Goal: Communication & Community: Answer question/provide support

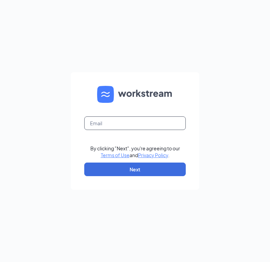
click at [138, 120] on input "text" at bounding box center [135, 123] width 102 height 14
click at [125, 116] on form "By clicking "Next", you're agreeing to our Terms of Use and Privacy Policy . Ne…" at bounding box center [135, 130] width 129 height 117
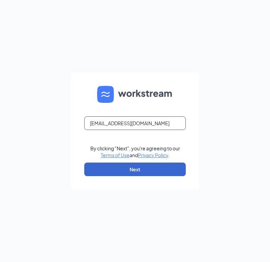
type input "5497@arbys-store.com"
click at [116, 163] on button "Next" at bounding box center [135, 169] width 102 height 14
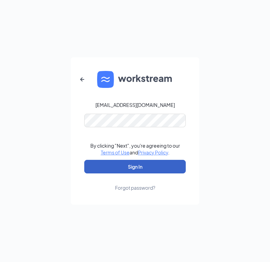
click at [140, 163] on button "Sign In" at bounding box center [135, 167] width 102 height 14
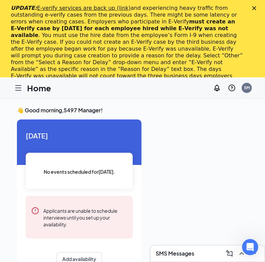
click at [17, 93] on div at bounding box center [19, 88] width 14 height 14
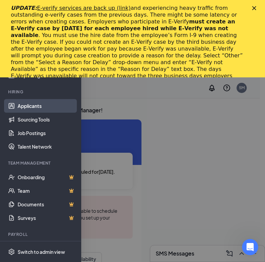
click at [33, 102] on link "Applicants" at bounding box center [47, 106] width 58 height 14
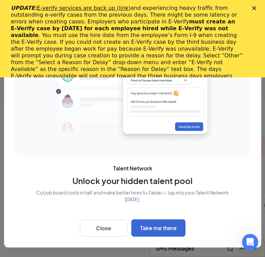
click at [257, 8] on icon "Close" at bounding box center [255, 8] width 4 height 4
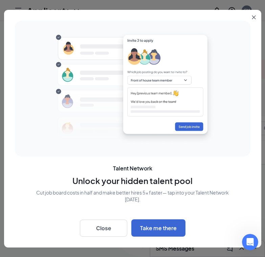
click at [255, 15] on icon "Close" at bounding box center [254, 17] width 4 height 4
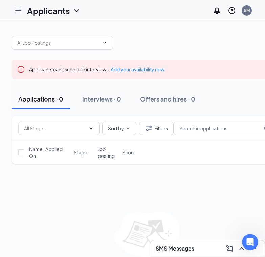
click at [37, 148] on span "Name · Applied On" at bounding box center [49, 152] width 41 height 14
click at [51, 159] on div "Name · Applied On Stage Job posting Score" at bounding box center [147, 152] width 271 height 23
click at [20, 10] on icon "Hamburger" at bounding box center [18, 10] width 8 height 8
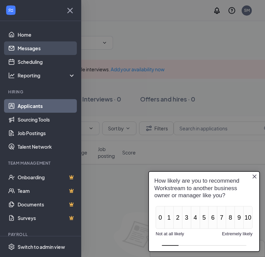
click at [36, 50] on link "Messages" at bounding box center [47, 48] width 58 height 14
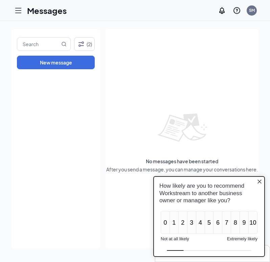
drag, startPoint x: 23, startPoint y: 8, endPoint x: 17, endPoint y: 8, distance: 5.8
click at [17, 8] on div at bounding box center [19, 11] width 14 height 14
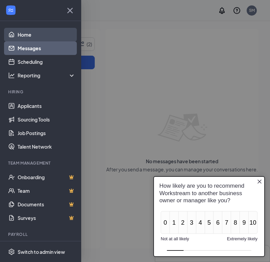
click at [27, 32] on link "Home" at bounding box center [47, 35] width 58 height 14
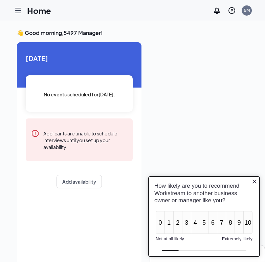
drag, startPoint x: 255, startPoint y: 183, endPoint x: 280, endPoint y: 247, distance: 69.2
click at [255, 183] on icon "Close button" at bounding box center [254, 181] width 5 height 5
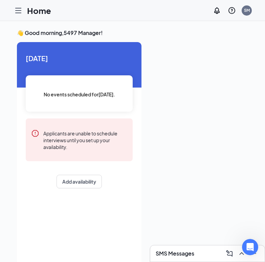
click at [25, 2] on div "Home 5M" at bounding box center [132, 10] width 265 height 21
click at [22, 8] on icon "Hamburger" at bounding box center [18, 10] width 8 height 8
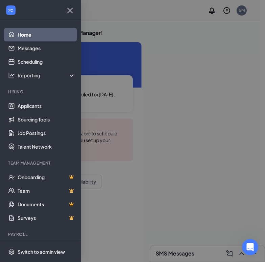
click at [33, 32] on link "Home" at bounding box center [47, 35] width 58 height 14
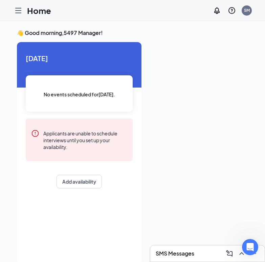
click at [25, 10] on div "Home" at bounding box center [32, 11] width 40 height 14
click at [85, 180] on button "Add availability" at bounding box center [79, 182] width 45 height 14
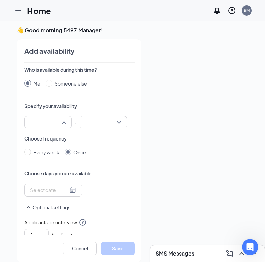
click at [64, 120] on div at bounding box center [47, 122] width 47 height 12
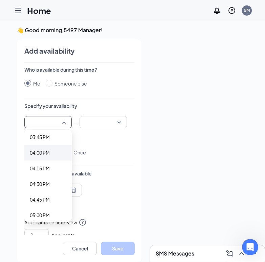
scroll to position [1041, 0]
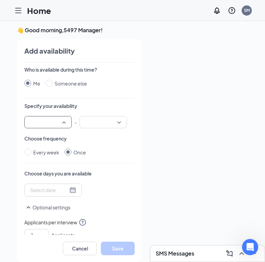
click at [66, 123] on div at bounding box center [47, 122] width 47 height 12
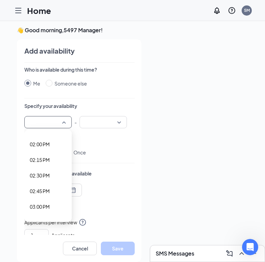
scroll to position [928, 0]
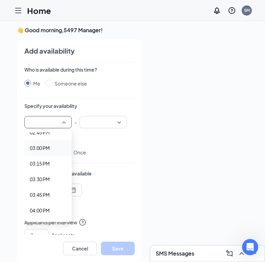
click at [46, 146] on span "03:00 PM" at bounding box center [40, 147] width 20 height 7
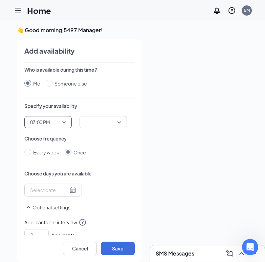
click at [64, 126] on span "03:00 PM" at bounding box center [48, 122] width 36 height 10
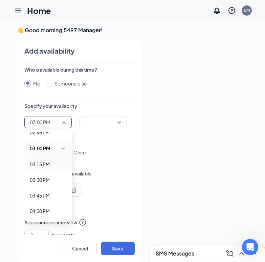
scroll to position [871, 0]
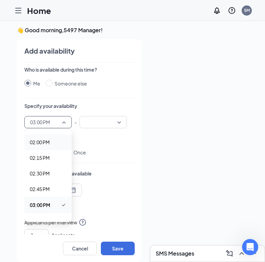
click at [42, 142] on span "02:00 PM" at bounding box center [40, 141] width 20 height 7
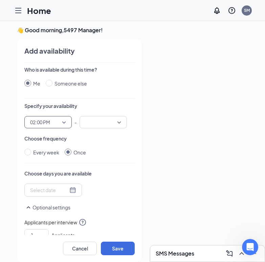
click at [123, 120] on div at bounding box center [103, 122] width 47 height 12
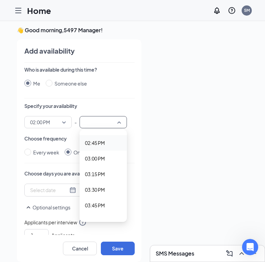
scroll to position [904, 0]
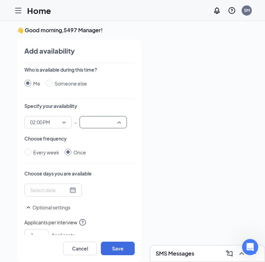
drag, startPoint x: 121, startPoint y: 121, endPoint x: 114, endPoint y: 135, distance: 16.4
click at [121, 120] on div at bounding box center [103, 122] width 47 height 12
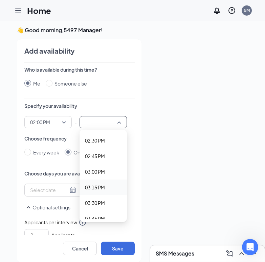
scroll to position [1017, 0]
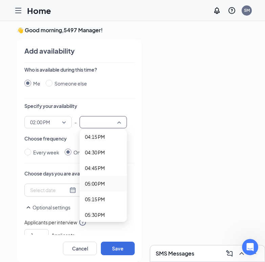
click at [97, 186] on span "05:00 PM" at bounding box center [95, 183] width 20 height 7
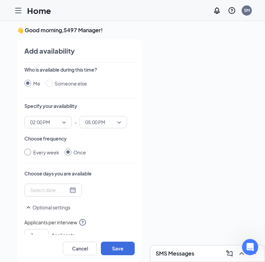
click at [29, 154] on input "Every week" at bounding box center [27, 151] width 7 height 7
radio input "true"
radio input "false"
click at [52, 186] on div at bounding box center [64, 190] width 69 height 11
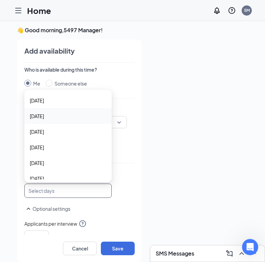
click at [52, 113] on span "Monday" at bounding box center [68, 115] width 77 height 7
click at [44, 146] on span "Wednesday" at bounding box center [37, 147] width 14 height 7
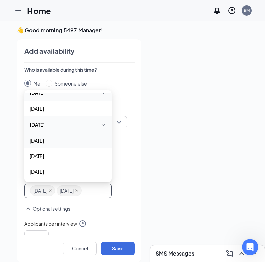
click at [44, 142] on span "Thursday" at bounding box center [37, 140] width 14 height 7
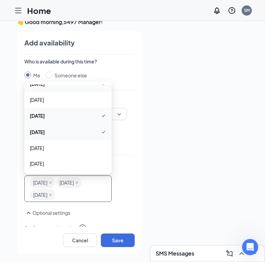
scroll to position [14, 0]
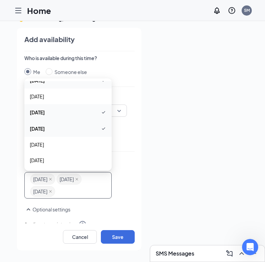
click at [60, 126] on span "Thursday" at bounding box center [68, 128] width 77 height 8
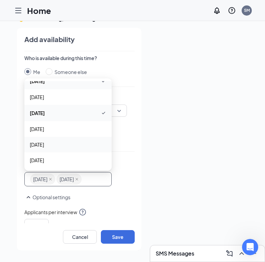
click at [43, 148] on div "Friday" at bounding box center [67, 145] width 87 height 16
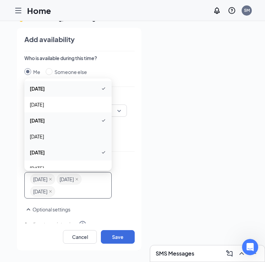
scroll to position [24, 0]
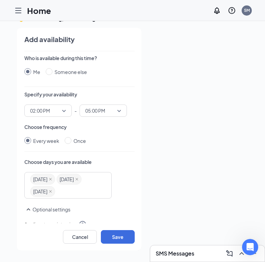
click at [164, 161] on div at bounding box center [197, 137] width 101 height 218
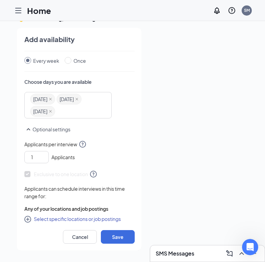
scroll to position [84, 0]
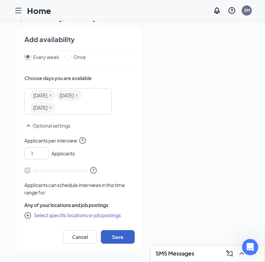
click at [113, 234] on button "Save" at bounding box center [118, 237] width 34 height 14
radio input "false"
radio input "true"
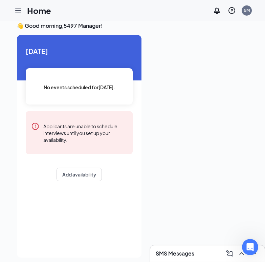
scroll to position [0, 0]
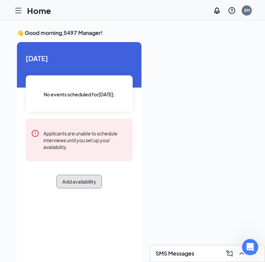
click at [79, 183] on button "Add availability" at bounding box center [79, 182] width 45 height 14
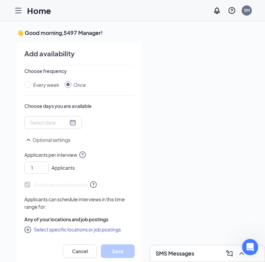
click at [21, 13] on icon "Hamburger" at bounding box center [18, 10] width 8 height 8
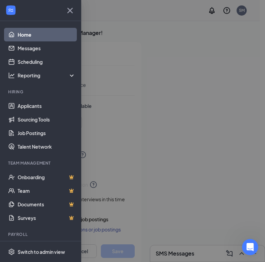
click at [29, 34] on link "Home" at bounding box center [47, 35] width 58 height 14
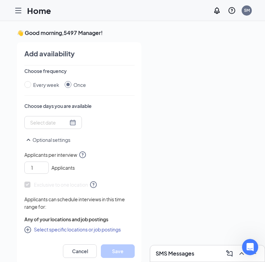
click at [17, 12] on icon "Hamburger" at bounding box center [18, 10] width 8 height 8
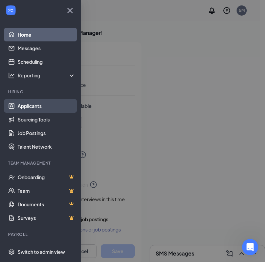
click at [41, 100] on link "Applicants" at bounding box center [47, 106] width 58 height 14
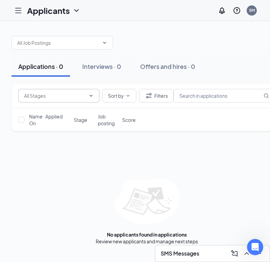
click at [67, 91] on span at bounding box center [58, 96] width 81 height 14
click at [105, 40] on icon "ChevronDown" at bounding box center [104, 42] width 5 height 5
click at [42, 34] on div "Assistant Manager (5497 - Arbys Turbo US) Shift Manager (5497 - Arbys Turbo US)…" at bounding box center [147, 39] width 271 height 20
click at [85, 45] on input "text" at bounding box center [58, 42] width 82 height 7
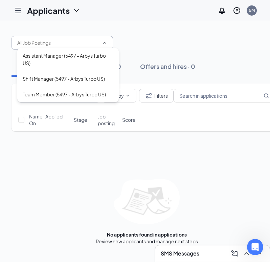
click at [70, 43] on input "text" at bounding box center [58, 42] width 82 height 7
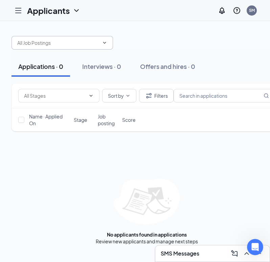
click at [161, 157] on div "Sort by Filters Name · Applied On Stage Job posting Score No applicants found i…" at bounding box center [147, 163] width 271 height 161
click at [19, 11] on icon "Hamburger" at bounding box center [18, 10] width 5 height 5
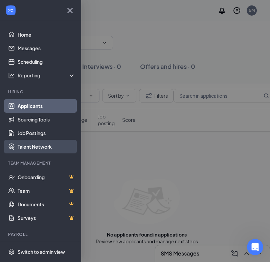
click at [34, 148] on link "Talent Network" at bounding box center [47, 147] width 58 height 14
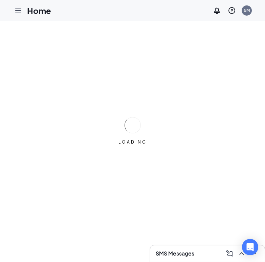
click at [28, 4] on div "Home" at bounding box center [32, 11] width 40 height 14
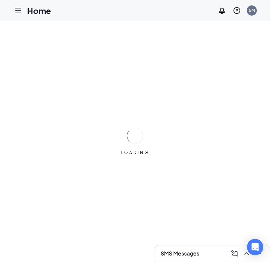
click at [22, 14] on icon "Hamburger" at bounding box center [18, 10] width 8 height 8
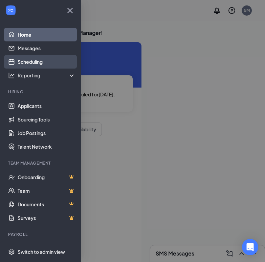
click at [32, 65] on link "Scheduling" at bounding box center [47, 62] width 58 height 14
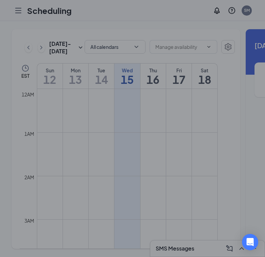
scroll to position [333, 0]
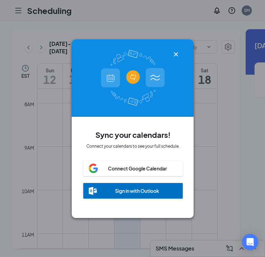
click at [178, 52] on icon "Cross" at bounding box center [176, 54] width 8 height 8
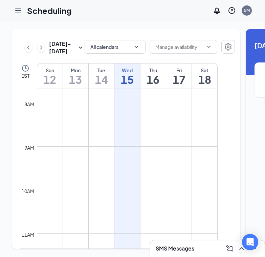
click at [17, 7] on icon "Hamburger" at bounding box center [18, 10] width 8 height 8
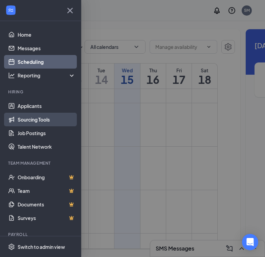
click at [24, 117] on link "Sourcing Tools" at bounding box center [47, 120] width 58 height 14
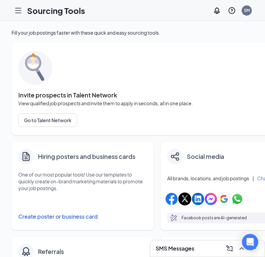
click at [18, 12] on icon "Hamburger" at bounding box center [18, 10] width 8 height 8
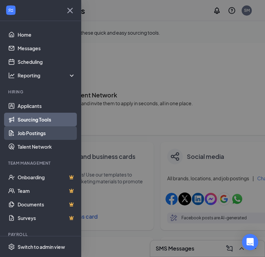
click at [26, 133] on link "Job Postings" at bounding box center [47, 133] width 58 height 14
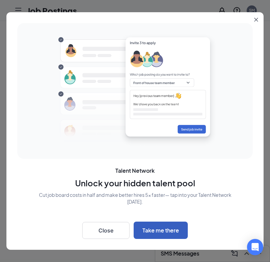
click at [158, 230] on button "Take me there" at bounding box center [161, 229] width 54 height 17
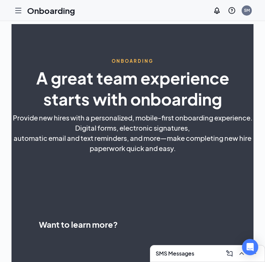
select select "US"
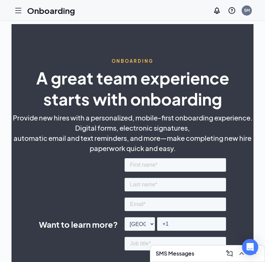
click at [23, 9] on div at bounding box center [19, 11] width 14 height 14
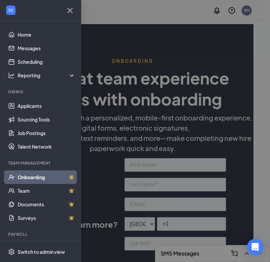
click at [19, 11] on div at bounding box center [40, 10] width 81 height 21
click at [36, 107] on link "Applicants" at bounding box center [47, 106] width 58 height 14
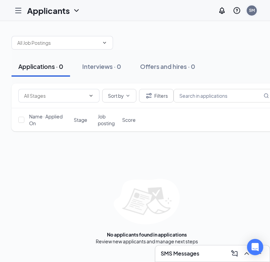
click at [252, 11] on div "5M" at bounding box center [252, 10] width 6 height 6
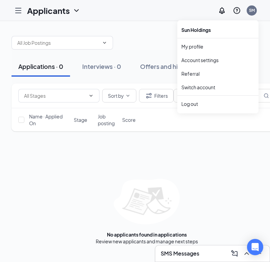
click at [143, 48] on div at bounding box center [147, 39] width 271 height 20
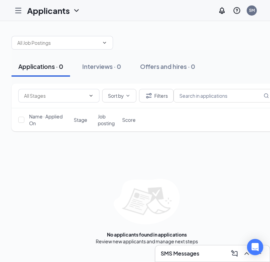
click at [69, 11] on h1 "Applicants" at bounding box center [48, 11] width 43 height 12
click at [77, 7] on icon "ChevronDown" at bounding box center [77, 10] width 8 height 8
click at [20, 12] on icon "Hamburger" at bounding box center [18, 10] width 8 height 8
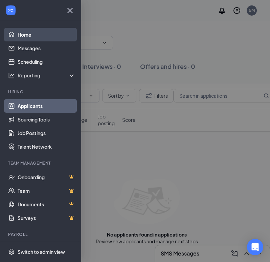
click at [26, 35] on link "Home" at bounding box center [47, 35] width 58 height 14
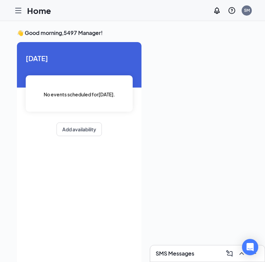
click at [35, 15] on h1 "Home" at bounding box center [39, 11] width 24 height 12
click at [19, 10] on icon "Hamburger" at bounding box center [18, 10] width 8 height 8
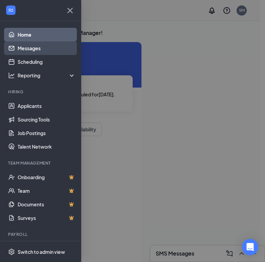
click at [33, 50] on link "Messages" at bounding box center [47, 48] width 58 height 14
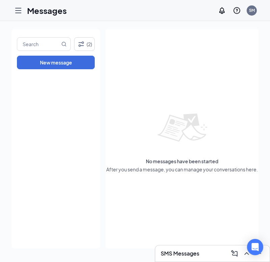
click at [17, 11] on icon "Hamburger" at bounding box center [18, 10] width 8 height 8
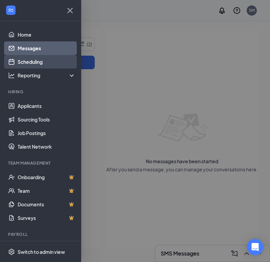
click at [24, 62] on link "Scheduling" at bounding box center [47, 62] width 58 height 14
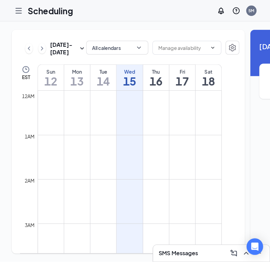
scroll to position [333, 0]
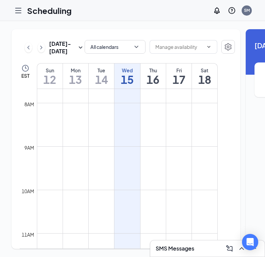
click at [17, 13] on icon "Hamburger" at bounding box center [18, 10] width 8 height 8
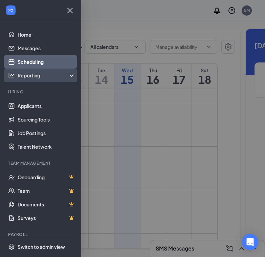
click at [25, 76] on div "Reporting" at bounding box center [47, 75] width 58 height 7
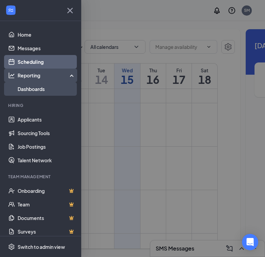
click at [38, 88] on link "Dashboards" at bounding box center [47, 89] width 58 height 14
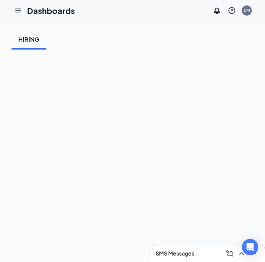
click at [16, 10] on icon "Hamburger" at bounding box center [18, 10] width 5 height 5
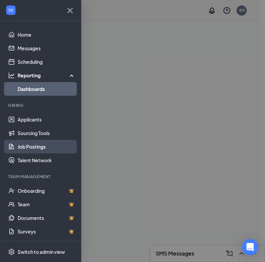
click at [32, 145] on link "Job Postings" at bounding box center [47, 147] width 58 height 14
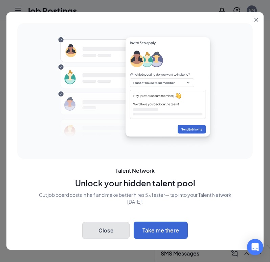
click at [114, 230] on button "Close" at bounding box center [105, 230] width 47 height 17
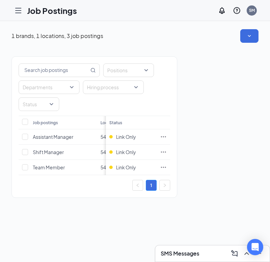
click at [186, 114] on div "Positions Departments Hiring process Status Job postings Location Department To…" at bounding box center [135, 124] width 247 height 162
drag, startPoint x: 170, startPoint y: 96, endPoint x: 75, endPoint y: 143, distance: 106.6
click at [167, 97] on div "Positions Departments Hiring process Status" at bounding box center [95, 86] width 152 height 47
click at [147, 86] on div "Positions Departments Hiring process Status" at bounding box center [95, 86] width 152 height 47
click at [216, 122] on div "Positions Departments Hiring process Status Job postings Location Department To…" at bounding box center [135, 124] width 247 height 162
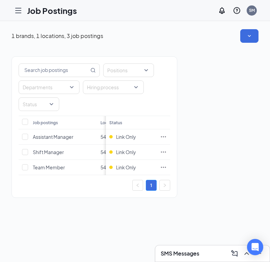
click at [21, 9] on icon "Hamburger" at bounding box center [18, 10] width 8 height 8
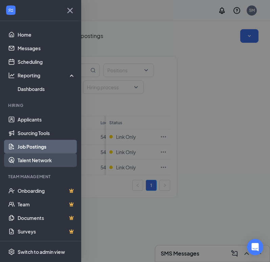
click at [39, 158] on link "Talent Network" at bounding box center [47, 160] width 58 height 14
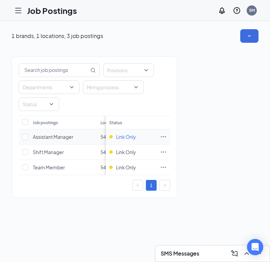
drag, startPoint x: 122, startPoint y: 127, endPoint x: 120, endPoint y: 138, distance: 11.0
click at [122, 127] on th "Status" at bounding box center [131, 123] width 51 height 14
click at [120, 139] on span "Link Only" at bounding box center [126, 136] width 20 height 7
drag, startPoint x: 129, startPoint y: 173, endPoint x: 158, endPoint y: 198, distance: 38.7
click at [136, 175] on div "Job postings Location Department [DATE] In progress Hired Total Status Assistan…" at bounding box center [95, 145] width 152 height 59
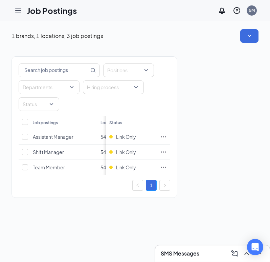
drag, startPoint x: 188, startPoint y: 184, endPoint x: 179, endPoint y: 153, distance: 32.4
click at [189, 183] on div "Positions Departments Hiring process Status Job postings Location Department [D…" at bounding box center [135, 124] width 247 height 162
drag, startPoint x: 179, startPoint y: 153, endPoint x: 143, endPoint y: 96, distance: 67.2
click at [170, 130] on div "Positions Departments Hiring process Status Job postings Location Department [D…" at bounding box center [135, 124] width 247 height 162
click at [143, 95] on div "Positions Departments Hiring process Status" at bounding box center [95, 86] width 152 height 47
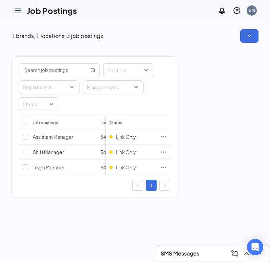
drag, startPoint x: 143, startPoint y: 94, endPoint x: 172, endPoint y: 57, distance: 46.4
click at [172, 57] on div "Positions Departments Hiring process Status" at bounding box center [94, 86] width 165 height 59
click at [245, 40] on button "button" at bounding box center [250, 36] width 18 height 14
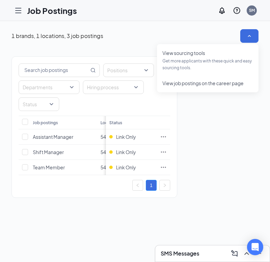
click at [153, 197] on div "Positions Departments Hiring process Status Job postings Location Department [D…" at bounding box center [95, 126] width 166 height 141
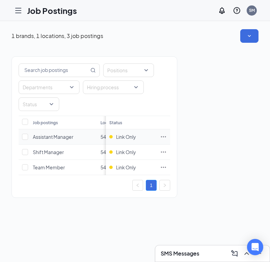
click at [165, 139] on icon "Ellipses" at bounding box center [163, 136] width 7 height 7
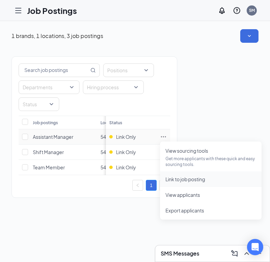
click at [185, 180] on span "Link to job posting" at bounding box center [186, 179] width 40 height 6
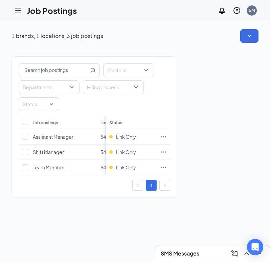
click at [171, 147] on div "Job postings Location Department [DATE] In progress Hired Total Status Assistan…" at bounding box center [94, 145] width 165 height 59
click at [165, 152] on icon "Ellipses" at bounding box center [163, 151] width 7 height 7
click at [144, 168] on div "Link Only" at bounding box center [131, 167] width 44 height 7
click at [165, 167] on icon "Ellipses" at bounding box center [163, 167] width 7 height 7
click at [137, 165] on div "Link Only" at bounding box center [131, 167] width 44 height 7
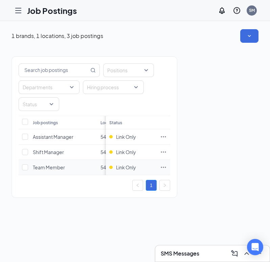
click at [165, 169] on icon "Ellipses" at bounding box center [163, 167] width 7 height 7
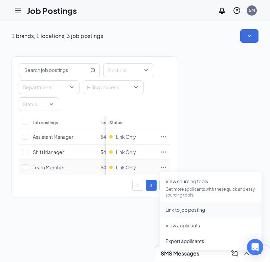
click at [197, 209] on span "Link to job posting" at bounding box center [186, 209] width 40 height 6
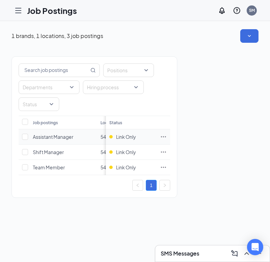
click at [166, 140] on icon "Ellipses" at bounding box center [163, 136] width 7 height 7
click at [48, 120] on div "Job postings" at bounding box center [45, 123] width 25 height 6
click at [26, 120] on input "Select all" at bounding box center [25, 122] width 6 height 6
checkbox input "true"
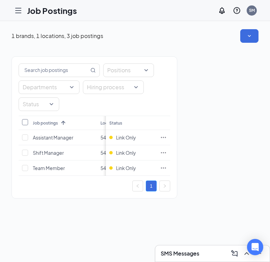
checkbox input "true"
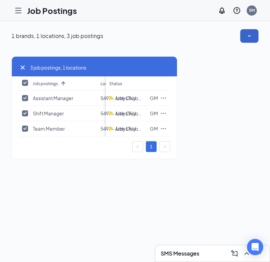
click at [247, 37] on icon "SmallChevronDown" at bounding box center [249, 36] width 7 height 7
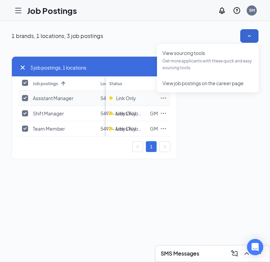
click at [121, 92] on td "Link Only" at bounding box center [131, 98] width 51 height 15
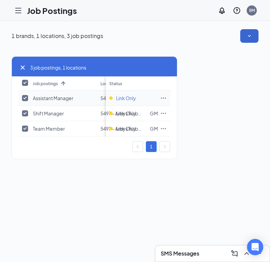
click at [115, 98] on div "Link Only" at bounding box center [131, 98] width 44 height 7
click at [112, 96] on div "Link Only" at bounding box center [131, 98] width 44 height 7
click at [133, 99] on span "Link Only" at bounding box center [126, 98] width 20 height 7
click at [165, 98] on icon "Ellipses" at bounding box center [163, 98] width 7 height 7
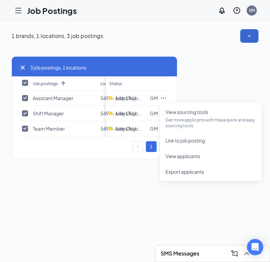
click at [15, 12] on icon "Hamburger" at bounding box center [18, 10] width 8 height 8
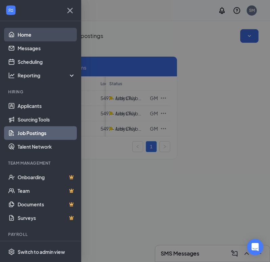
click at [23, 33] on link "Home" at bounding box center [47, 35] width 58 height 14
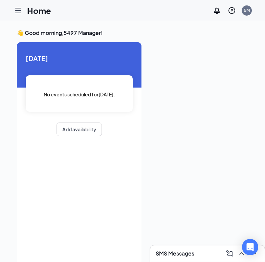
click at [17, 11] on icon "Hamburger" at bounding box center [18, 10] width 8 height 8
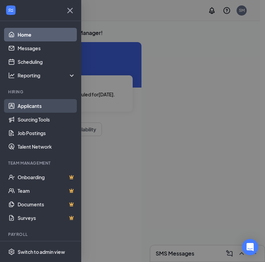
click at [33, 107] on link "Applicants" at bounding box center [47, 106] width 58 height 14
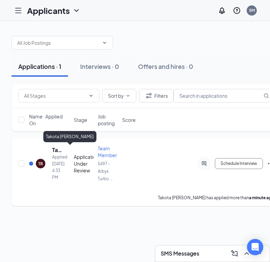
click at [54, 149] on h5 "Takota [PERSON_NAME]" at bounding box center [57, 149] width 10 height 7
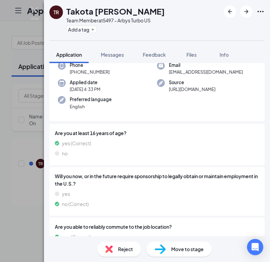
scroll to position [62, 0]
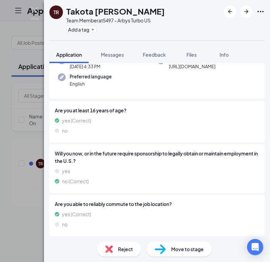
click at [195, 252] on span "Move to stage" at bounding box center [188, 248] width 33 height 7
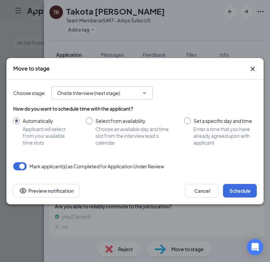
click at [146, 95] on icon "ChevronDown" at bounding box center [144, 92] width 5 height 5
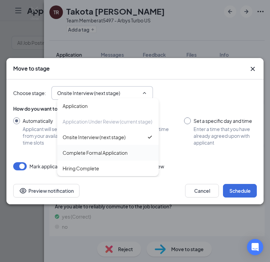
click at [90, 153] on div "Complete Formal Application" at bounding box center [95, 152] width 65 height 7
type input "Complete Formal Application"
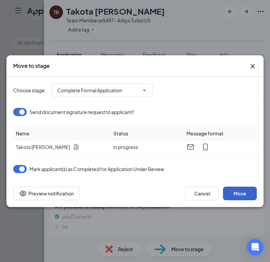
click at [240, 191] on button "Move" at bounding box center [240, 193] width 34 height 14
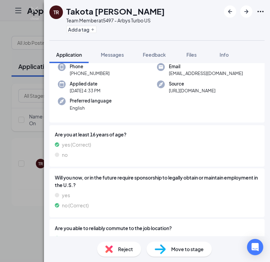
scroll to position [62, 0]
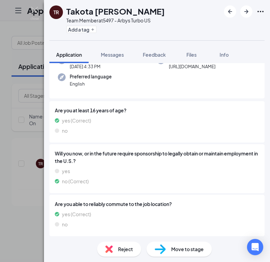
click at [188, 247] on span "Move to stage" at bounding box center [188, 248] width 33 height 7
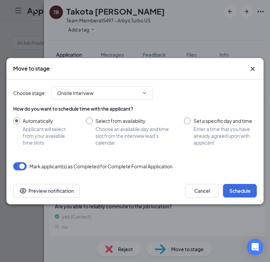
click at [252, 68] on icon "Cross" at bounding box center [253, 69] width 8 height 8
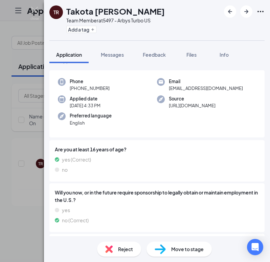
scroll to position [0, 0]
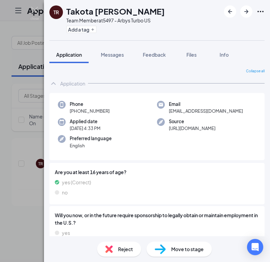
click at [192, 246] on span "Move to stage" at bounding box center [188, 248] width 33 height 7
type input "Hiring Complete (final stage)"
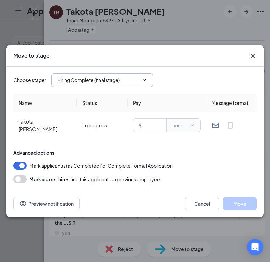
click at [145, 83] on icon "ChevronDown" at bounding box center [144, 79] width 5 height 5
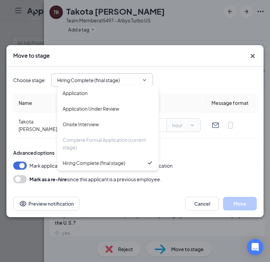
click at [173, 142] on div "Choose stage : Hiring Complete (final stage) Application Application Under Revi…" at bounding box center [135, 124] width 244 height 117
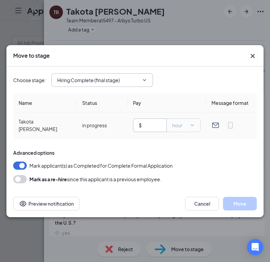
click at [150, 125] on input "text" at bounding box center [152, 124] width 18 height 7
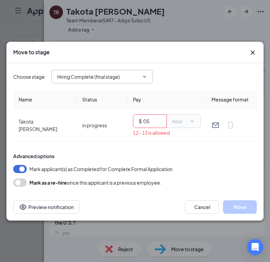
type input "0"
click at [187, 87] on div "Choose stage : Hiring Complete (final stage) Application Application Under Revi…" at bounding box center [135, 76] width 244 height 27
drag, startPoint x: 202, startPoint y: 115, endPoint x: 188, endPoint y: 73, distance: 44.6
click at [202, 112] on td "$ 15.00 hour 12 - 13 is allowed" at bounding box center [167, 125] width 79 height 33
click at [187, 72] on div "Choose stage : Hiring Complete (final stage) Application Application Under Revi…" at bounding box center [135, 77] width 244 height 14
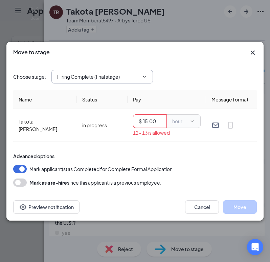
click at [22, 184] on button "button" at bounding box center [20, 182] width 14 height 8
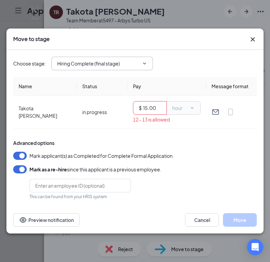
click at [23, 169] on button "button" at bounding box center [20, 169] width 14 height 8
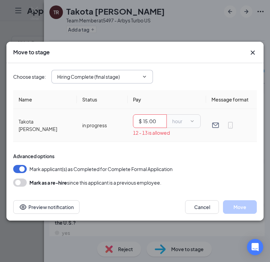
click at [157, 121] on input "15.00" at bounding box center [152, 120] width 18 height 7
drag, startPoint x: 157, startPoint y: 121, endPoint x: 129, endPoint y: 122, distance: 27.5
click at [129, 122] on td "$ 15.00 hour 12 - 13 is allowed" at bounding box center [167, 125] width 79 height 33
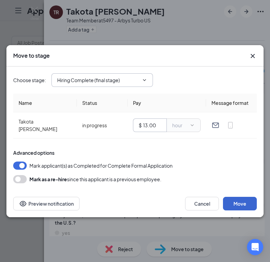
type input "13.00"
click at [243, 199] on button "Move" at bounding box center [240, 204] width 34 height 14
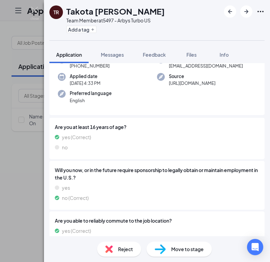
scroll to position [62, 0]
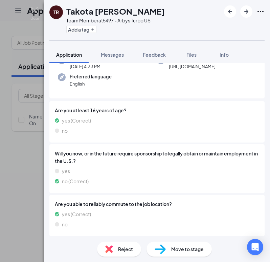
click at [195, 251] on span "Move to stage" at bounding box center [188, 248] width 33 height 7
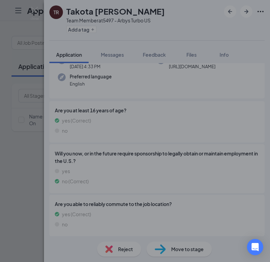
scroll to position [59, 0]
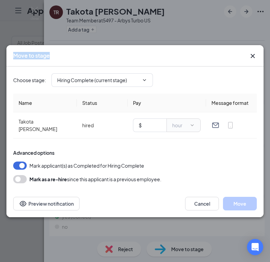
click at [256, 56] on div "Move to stage Choose stage : Hiring Complete (current stage) Name Status Pay Me…" at bounding box center [135, 131] width 258 height 172
click at [254, 58] on icon "Cross" at bounding box center [253, 56] width 8 height 8
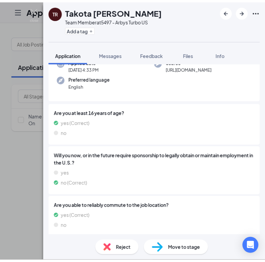
scroll to position [0, 0]
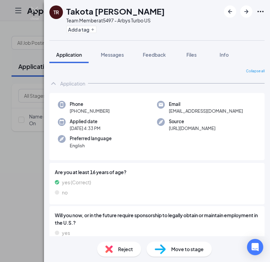
click at [20, 27] on div "TR Takota [PERSON_NAME] Team Member at 5497 - Arbys Turbo US Add a tag Applicat…" at bounding box center [135, 131] width 270 height 262
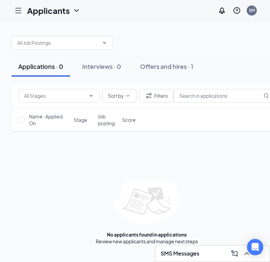
click at [15, 13] on icon "Hamburger" at bounding box center [18, 10] width 8 height 8
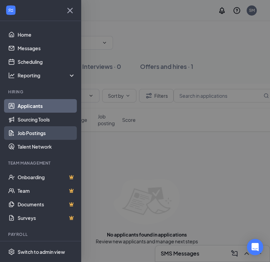
click at [36, 133] on link "Job Postings" at bounding box center [47, 133] width 58 height 14
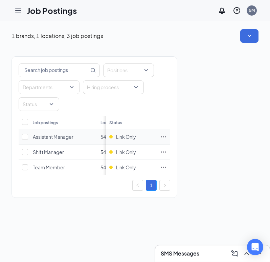
click at [163, 137] on icon "Ellipses" at bounding box center [163, 136] width 5 height 1
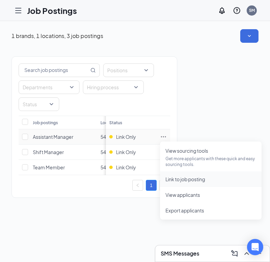
click at [186, 179] on span "Link to job posting" at bounding box center [186, 179] width 40 height 6
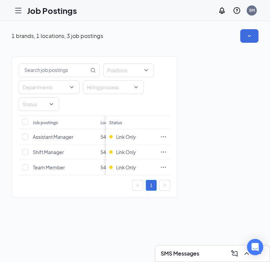
click at [197, 54] on div "Positions Departments Hiring process Status Job postings Location Department To…" at bounding box center [135, 124] width 247 height 162
click at [15, 13] on icon "Hamburger" at bounding box center [18, 10] width 8 height 8
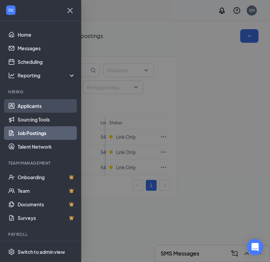
click at [37, 106] on link "Applicants" at bounding box center [47, 106] width 58 height 14
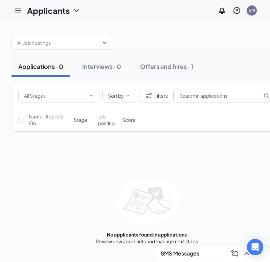
click at [21, 10] on icon "Hamburger" at bounding box center [18, 10] width 8 height 8
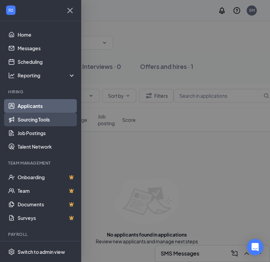
click at [47, 118] on link "Sourcing Tools" at bounding box center [47, 120] width 58 height 14
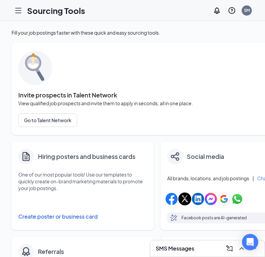
click at [16, 14] on icon "Hamburger" at bounding box center [18, 10] width 8 height 8
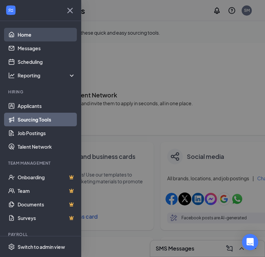
click at [25, 35] on link "Home" at bounding box center [47, 35] width 58 height 14
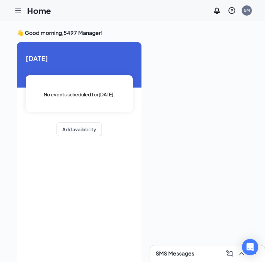
click at [21, 10] on icon "Hamburger" at bounding box center [18, 10] width 8 height 8
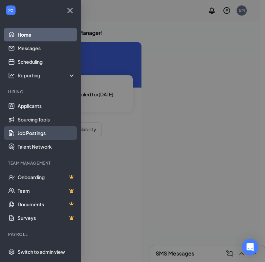
click at [39, 126] on link "Job Postings" at bounding box center [47, 133] width 58 height 14
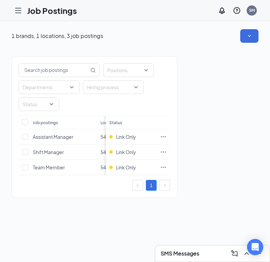
click at [18, 11] on icon "Hamburger" at bounding box center [18, 10] width 8 height 8
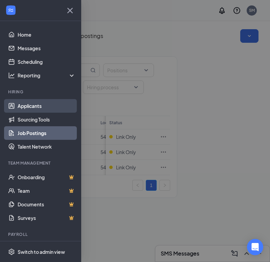
click at [30, 109] on link "Applicants" at bounding box center [47, 106] width 58 height 14
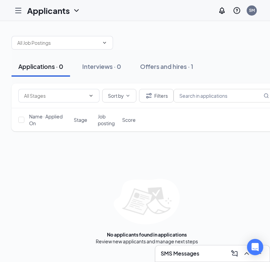
click at [49, 104] on div "Sort by Filters" at bounding box center [147, 95] width 271 height 25
click at [68, 39] on input "text" at bounding box center [58, 42] width 82 height 7
click at [76, 14] on icon "ChevronDown" at bounding box center [77, 10] width 8 height 8
click at [60, 43] on link "Archived applicants" at bounding box center [67, 44] width 73 height 7
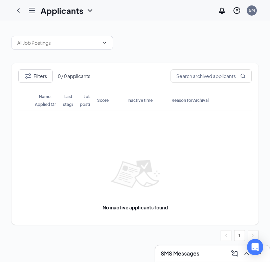
click at [93, 12] on icon "ChevronDown" at bounding box center [90, 10] width 8 height 8
click at [69, 26] on link "Applicants" at bounding box center [81, 29] width 73 height 7
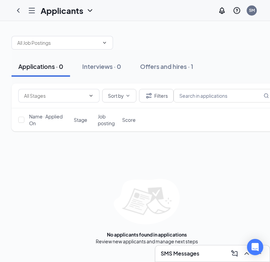
click at [29, 12] on icon "Hamburger" at bounding box center [32, 10] width 8 height 8
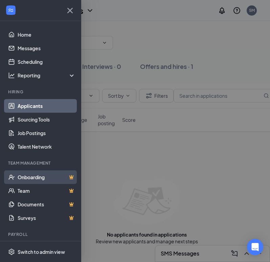
click at [32, 174] on link "Onboarding" at bounding box center [47, 177] width 58 height 14
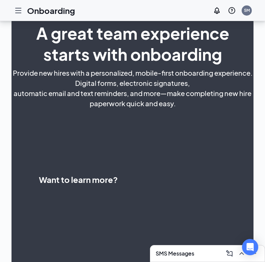
scroll to position [58, 0]
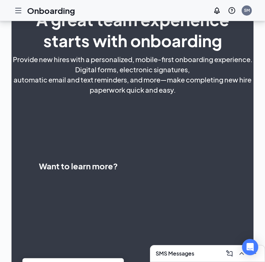
select select "US"
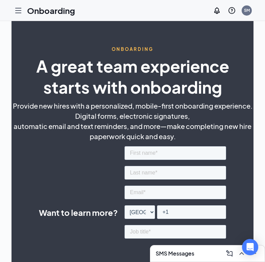
scroll to position [0, 0]
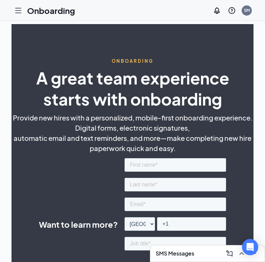
click at [22, 9] on icon "Hamburger" at bounding box center [18, 10] width 8 height 8
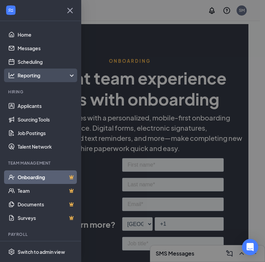
click at [28, 79] on div "Reporting" at bounding box center [40, 75] width 81 height 14
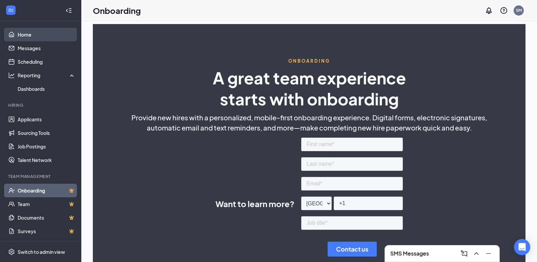
click at [30, 37] on link "Home" at bounding box center [47, 35] width 58 height 14
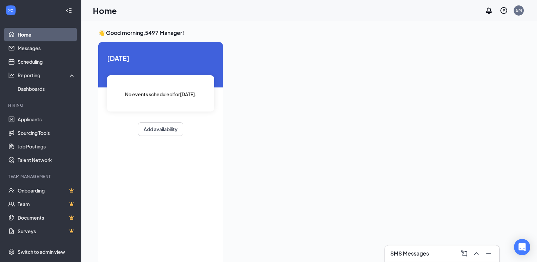
click at [10, 9] on icon "WorkstreamLogo" at bounding box center [10, 10] width 7 height 7
click at [15, 12] on div at bounding box center [11, 10] width 12 height 12
click at [28, 48] on link "Messages" at bounding box center [47, 48] width 58 height 14
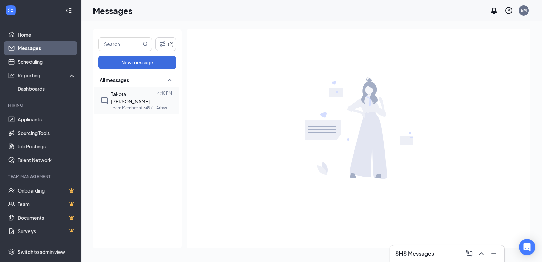
click at [122, 97] on div "Takota [PERSON_NAME]" at bounding box center [134, 97] width 46 height 15
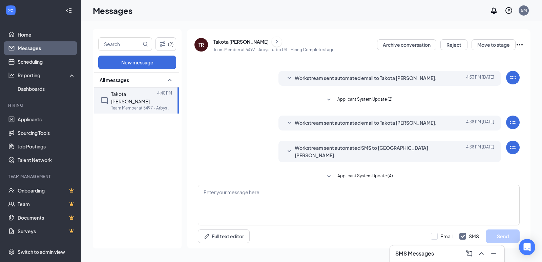
scroll to position [43, 0]
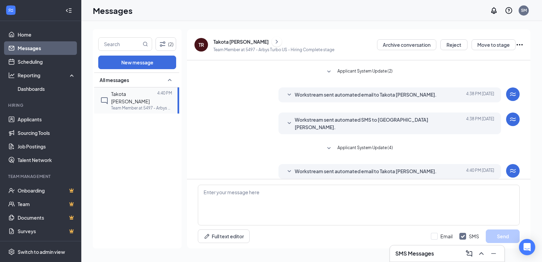
click at [157, 92] on div at bounding box center [157, 97] width 0 height 15
click at [270, 46] on icon "Ellipses" at bounding box center [520, 45] width 8 height 8
click at [152, 118] on div "All messages Takota Russ 4:40 PM Team Member at 5497 - Arbys Turbo US" at bounding box center [136, 161] width 85 height 176
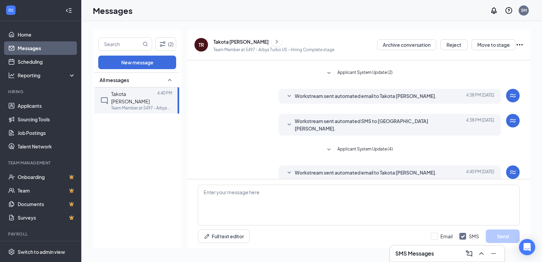
scroll to position [43, 0]
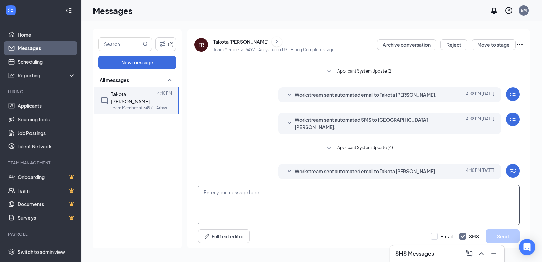
click at [362, 195] on textarea at bounding box center [359, 205] width 322 height 41
type textarea "T"
type textarea "Hi Takota!"
click at [502, 233] on button "Send" at bounding box center [503, 236] width 34 height 14
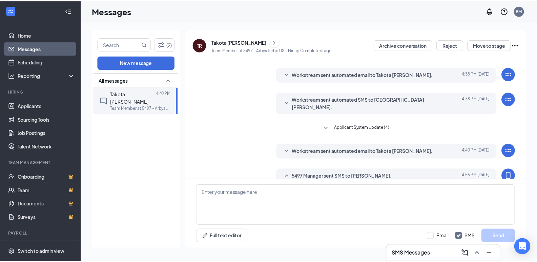
scroll to position [79, 0]
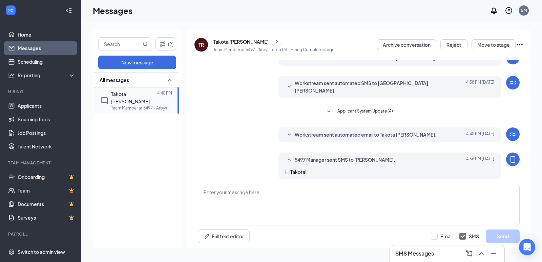
click at [129, 105] on p "Team Member at 5497 - Arbys Turbo US" at bounding box center [141, 108] width 61 height 6
click at [44, 176] on link "Onboarding" at bounding box center [47, 177] width 58 height 14
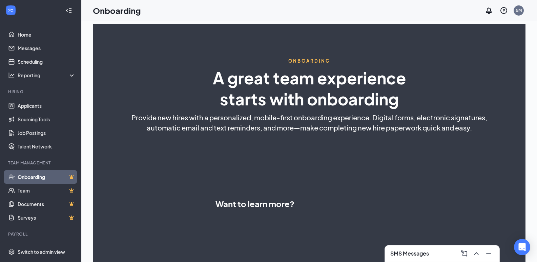
select select "US"
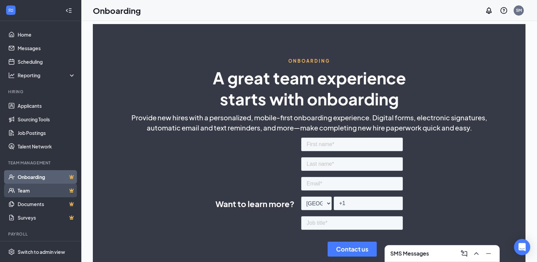
click at [33, 184] on link "Team" at bounding box center [47, 191] width 58 height 14
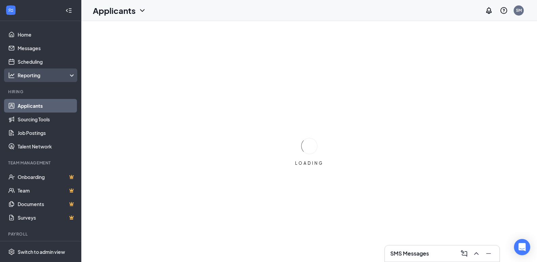
click at [32, 77] on div "Reporting" at bounding box center [47, 75] width 58 height 7
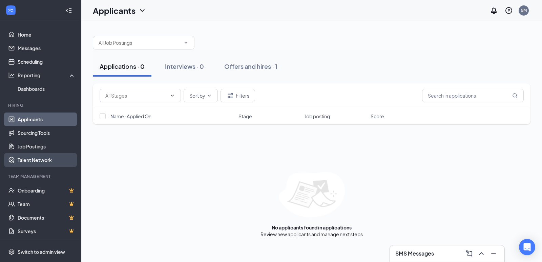
click at [34, 159] on link "Talent Network" at bounding box center [47, 160] width 58 height 14
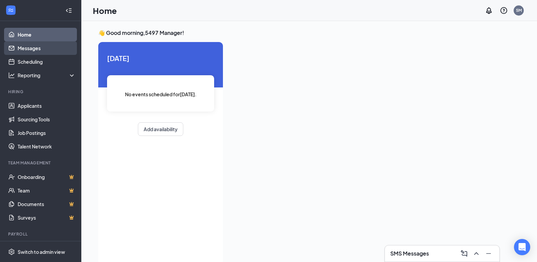
click at [24, 43] on link "Messages" at bounding box center [47, 48] width 58 height 14
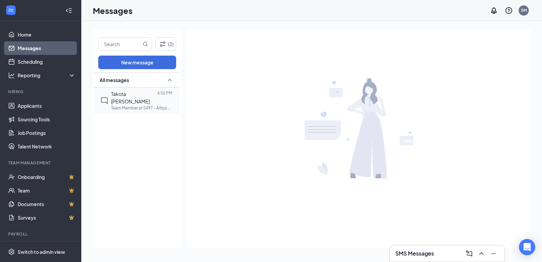
click at [157, 92] on div at bounding box center [157, 97] width 0 height 15
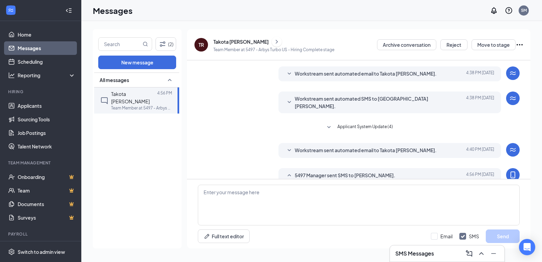
scroll to position [54, 0]
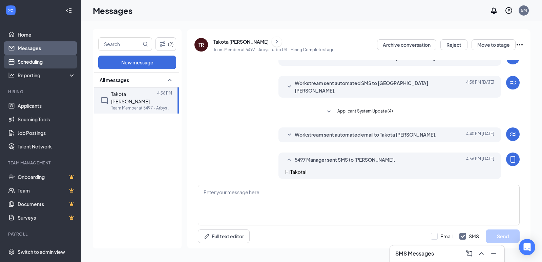
click at [33, 59] on link "Scheduling" at bounding box center [47, 62] width 58 height 14
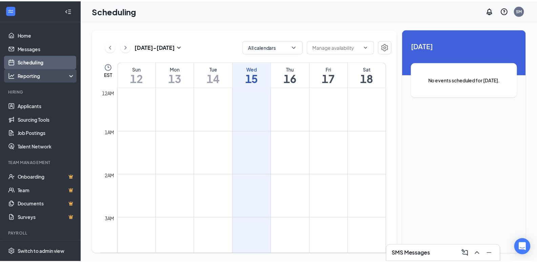
scroll to position [333, 0]
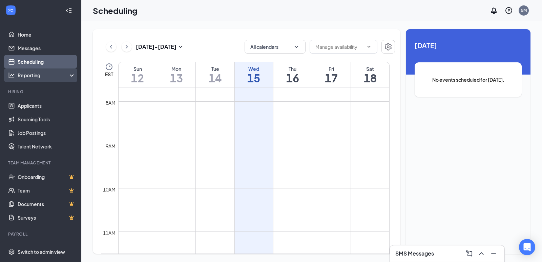
click at [39, 77] on div "Reporting" at bounding box center [47, 75] width 58 height 7
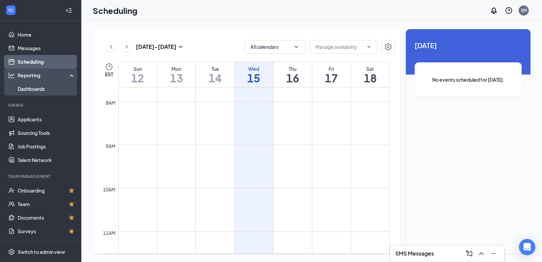
click at [40, 90] on link "Dashboards" at bounding box center [47, 89] width 58 height 14
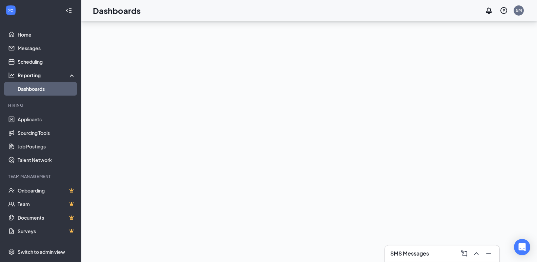
scroll to position [66, 0]
click at [23, 119] on link "Applicants" at bounding box center [47, 120] width 58 height 14
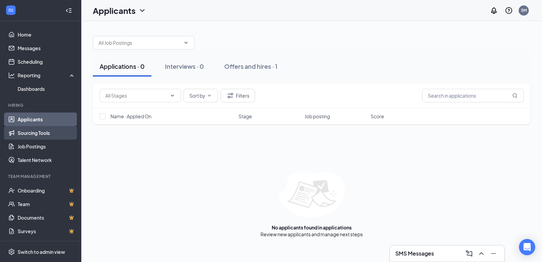
click at [24, 134] on link "Sourcing Tools" at bounding box center [47, 133] width 58 height 14
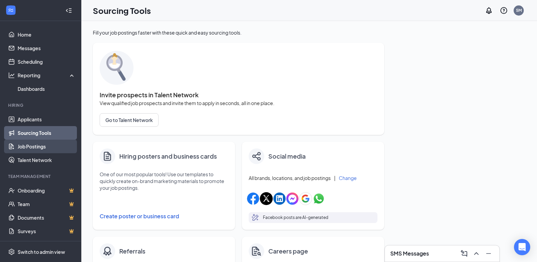
click at [27, 145] on link "Job Postings" at bounding box center [47, 147] width 58 height 14
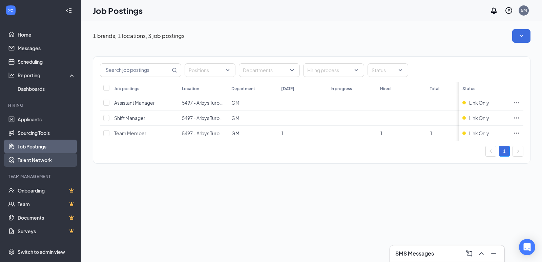
click at [24, 164] on link "Talent Network" at bounding box center [47, 160] width 58 height 14
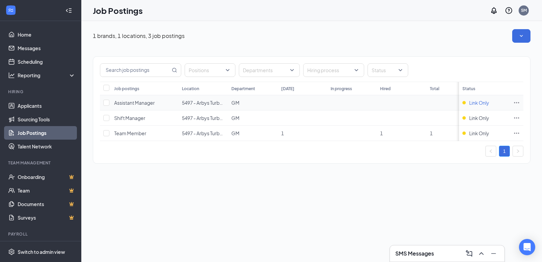
click at [471, 101] on span "Link Only" at bounding box center [479, 102] width 20 height 7
click at [469, 102] on div "Link Only" at bounding box center [485, 102] width 44 height 7
click at [513, 100] on td at bounding box center [517, 102] width 14 height 15
click at [518, 101] on icon "Ellipses" at bounding box center [517, 102] width 7 height 7
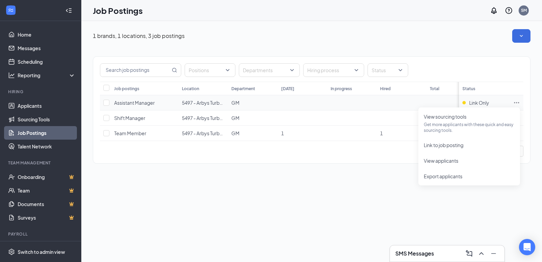
click at [518, 101] on icon "Ellipses" at bounding box center [517, 102] width 7 height 7
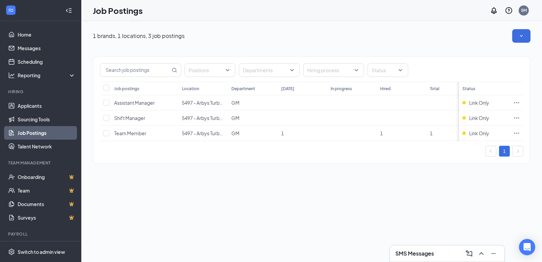
click at [468, 44] on div "Positions Departments Hiring process Status Job postings Location Department [D…" at bounding box center [312, 107] width 438 height 128
click at [517, 134] on icon "Ellipses" at bounding box center [517, 133] width 7 height 7
click at [38, 107] on link "Applicants" at bounding box center [47, 106] width 58 height 14
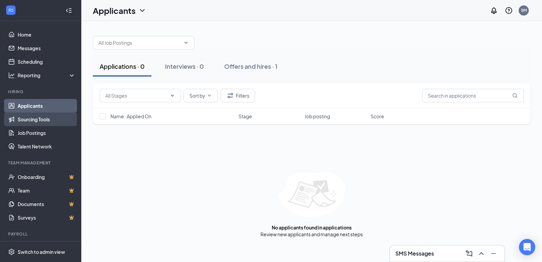
click at [36, 119] on link "Sourcing Tools" at bounding box center [47, 120] width 58 height 14
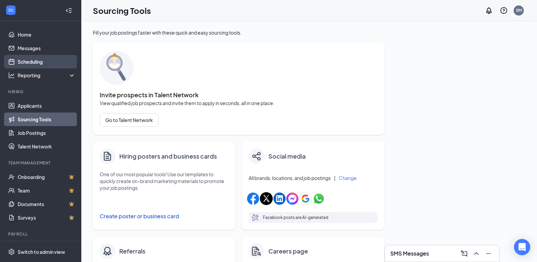
click at [41, 57] on link "Scheduling" at bounding box center [47, 62] width 58 height 14
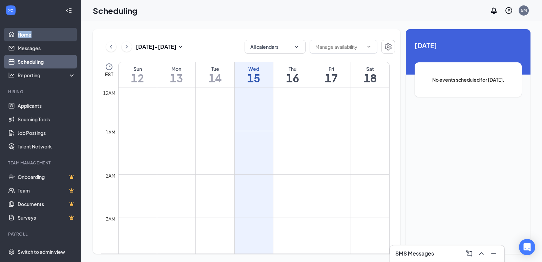
drag, startPoint x: 30, startPoint y: 25, endPoint x: 32, endPoint y: 31, distance: 5.8
click at [32, 31] on ul "Home Messages Scheduling Reporting Hiring Applicants Sourcing Tools Job Posting…" at bounding box center [40, 139] width 81 height 237
click at [33, 36] on link "Home" at bounding box center [47, 35] width 58 height 14
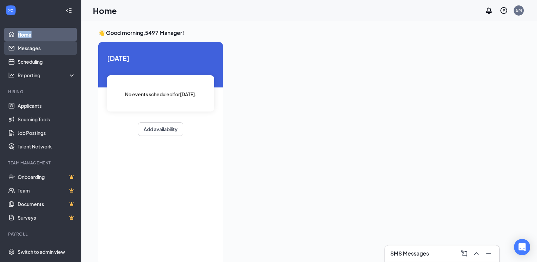
click at [33, 46] on link "Messages" at bounding box center [47, 48] width 58 height 14
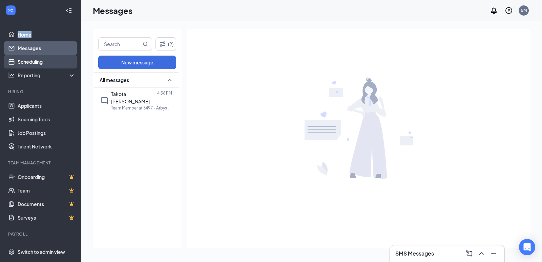
click at [28, 63] on link "Scheduling" at bounding box center [47, 62] width 58 height 14
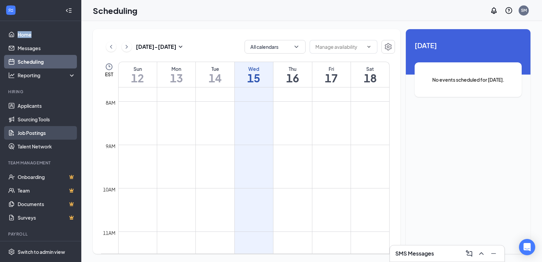
click at [28, 127] on link "Job Postings" at bounding box center [47, 133] width 58 height 14
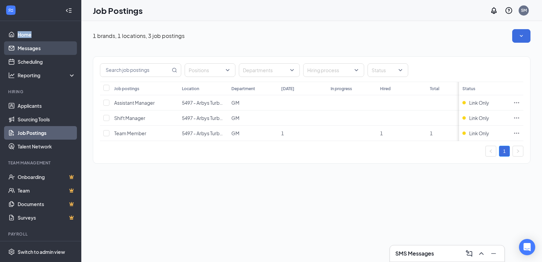
click at [29, 43] on link "Messages" at bounding box center [47, 48] width 58 height 14
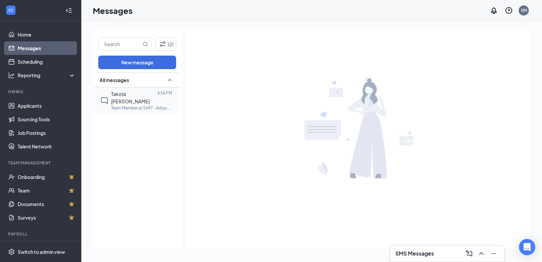
click at [132, 90] on div "Takota [PERSON_NAME] 4:56 PM Team Member at 5497 - Arbys Turbo US" at bounding box center [135, 100] width 71 height 26
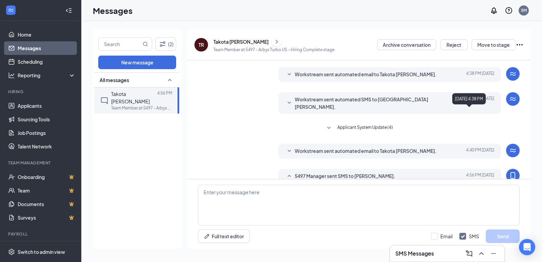
scroll to position [54, 0]
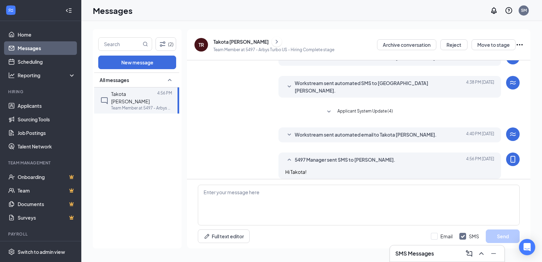
click at [509, 130] on icon "WorkstreamLogo" at bounding box center [513, 134] width 8 height 8
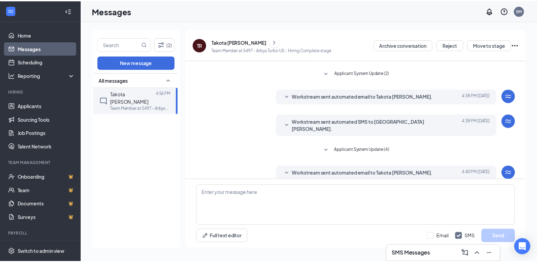
scroll to position [0, 0]
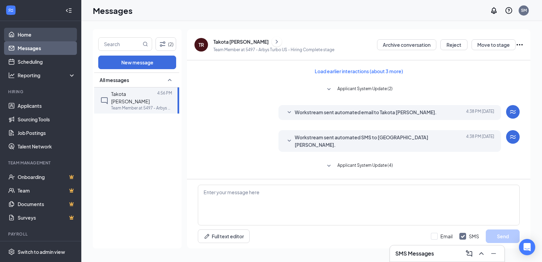
click at [36, 38] on link "Home" at bounding box center [47, 35] width 58 height 14
